Goal: Check status: Check status

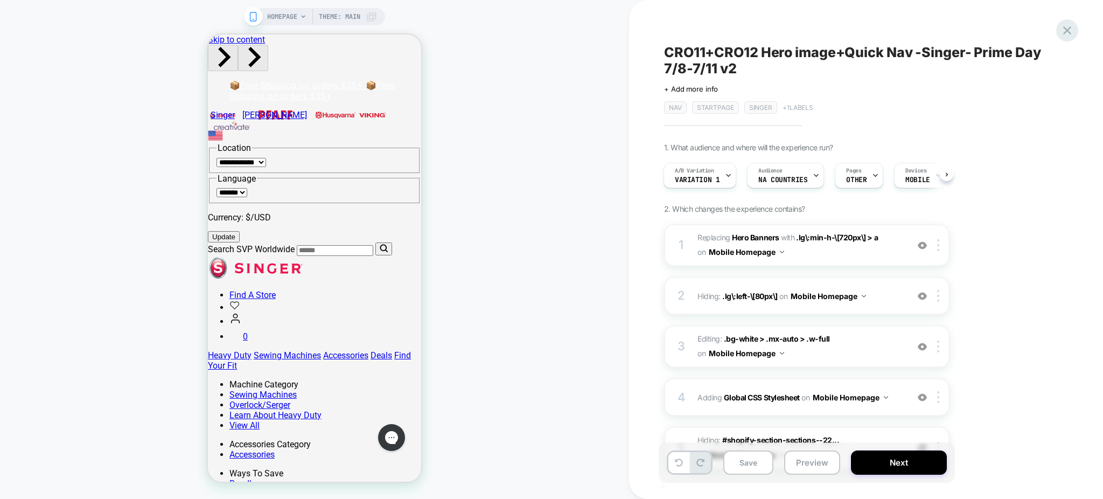
click at [1063, 26] on icon at bounding box center [1067, 30] width 15 height 15
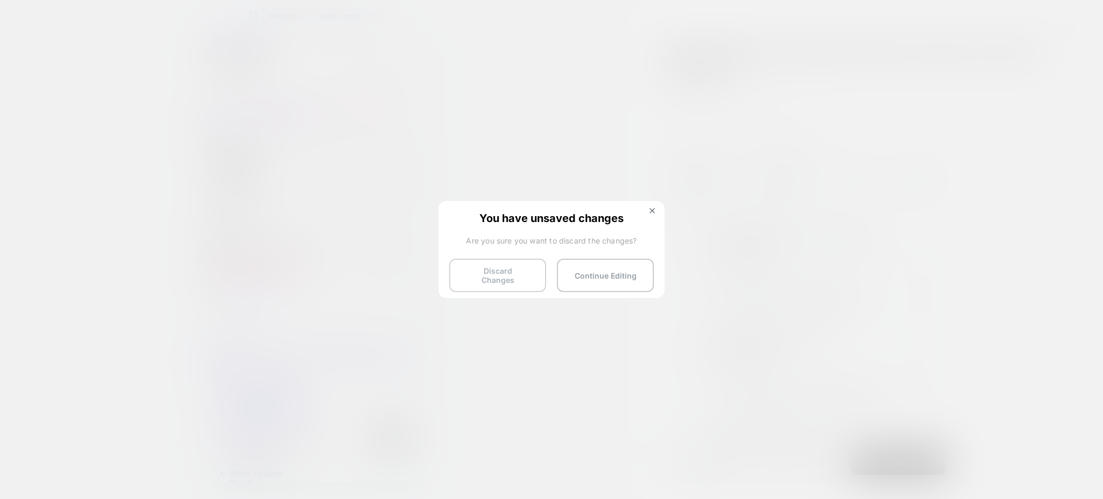
click at [507, 278] on button "Discard Changes" at bounding box center [497, 274] width 97 height 33
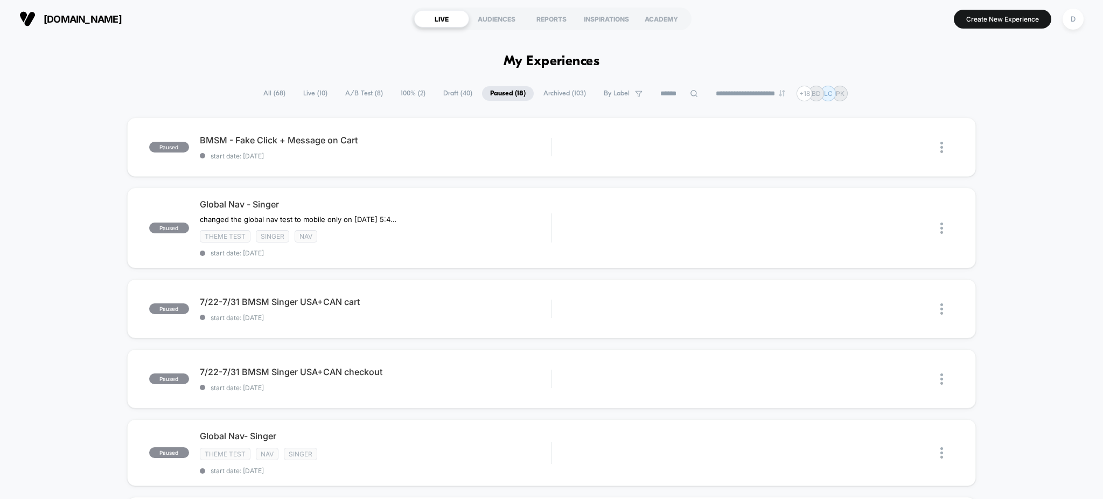
click at [267, 89] on span "All ( 68 )" at bounding box center [274, 93] width 38 height 15
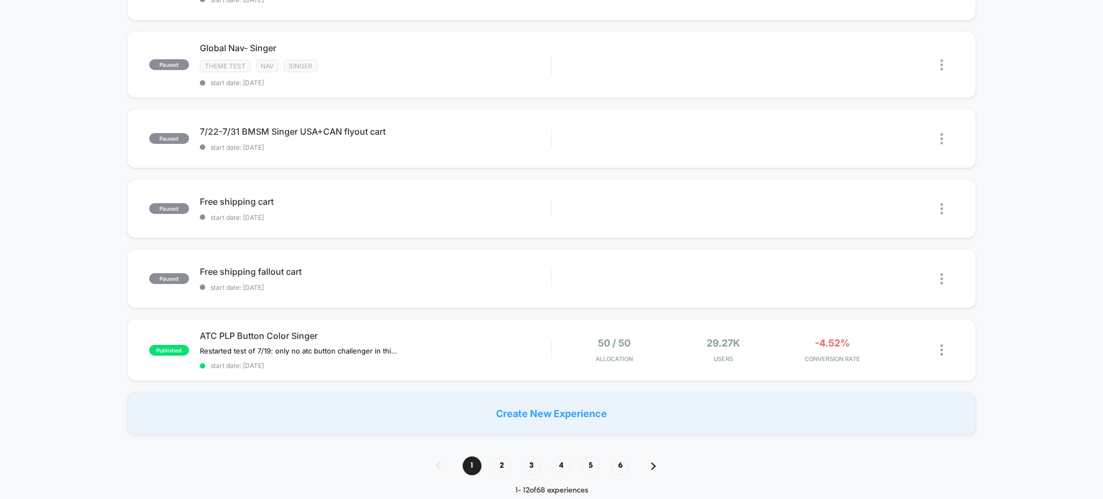
scroll to position [694, 0]
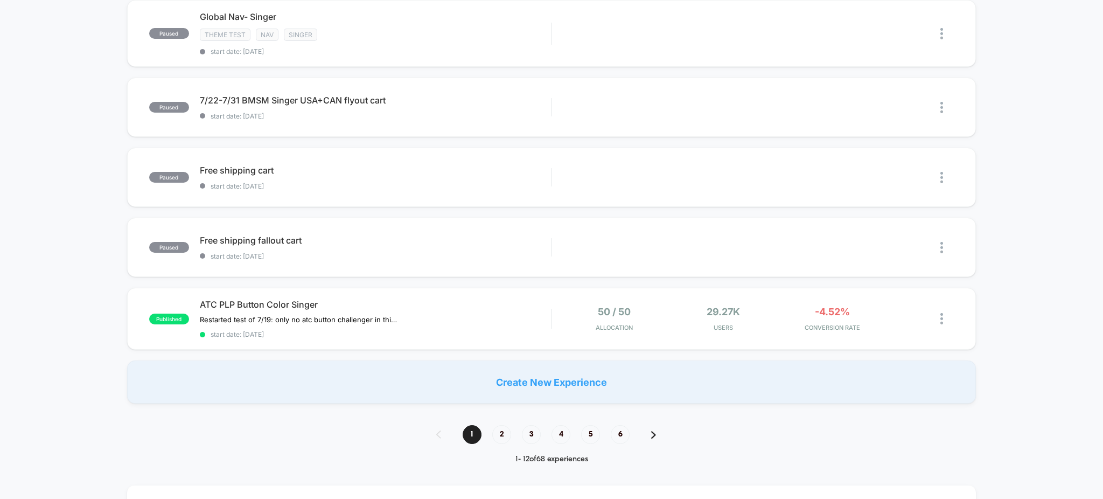
click at [503, 445] on div "1 2 3 4 5 6 1 - 12 of 68 experiences" at bounding box center [551, 444] width 252 height 39
click at [502, 443] on span "2" at bounding box center [501, 434] width 19 height 19
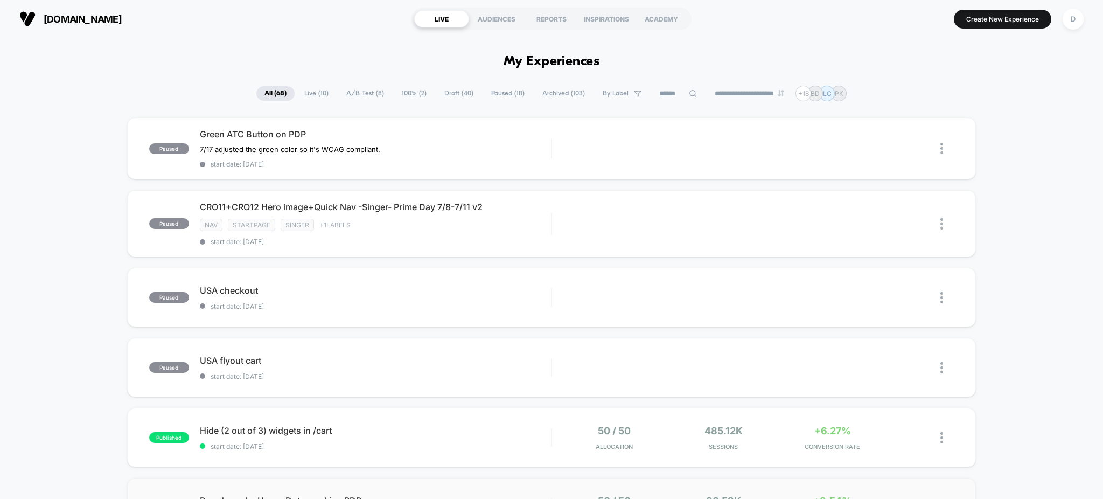
click at [297, 493] on div "published Breadcrumbs Heavy Duty machine PDP start date: [DATE] 50 / 50 Allocat…" at bounding box center [551, 507] width 849 height 59
